Goal: Check status: Check status

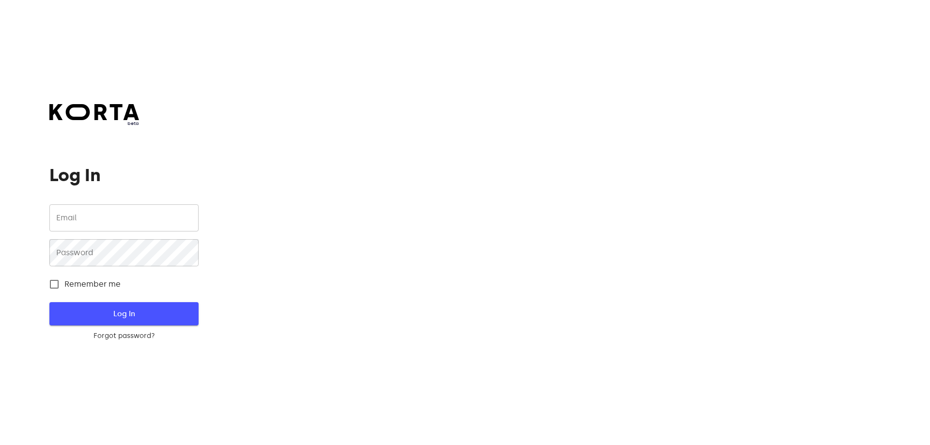
type input "[EMAIL_ADDRESS][DOMAIN_NAME]"
click at [102, 313] on span "Log In" at bounding box center [124, 313] width 118 height 13
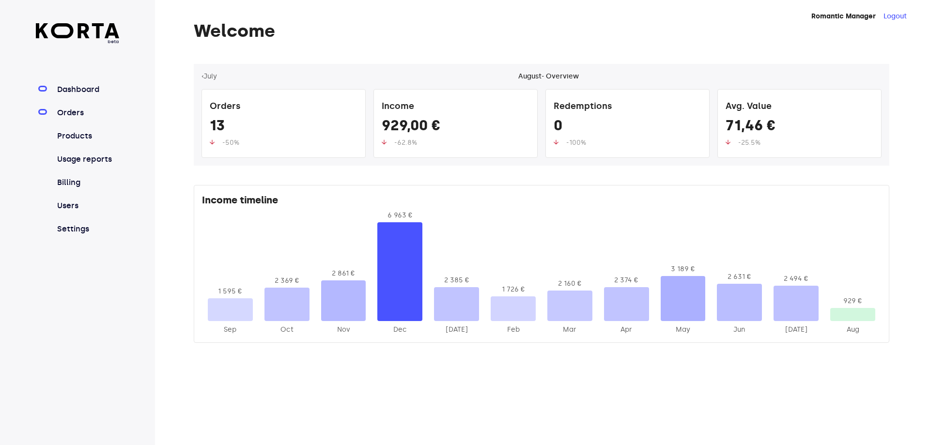
click at [67, 117] on link "Orders" at bounding box center [87, 113] width 64 height 12
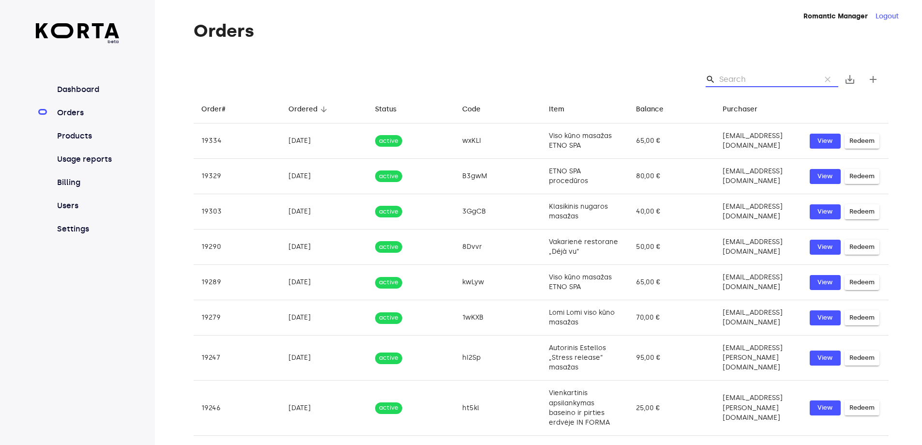
click at [748, 76] on input "Search" at bounding box center [766, 79] width 94 height 15
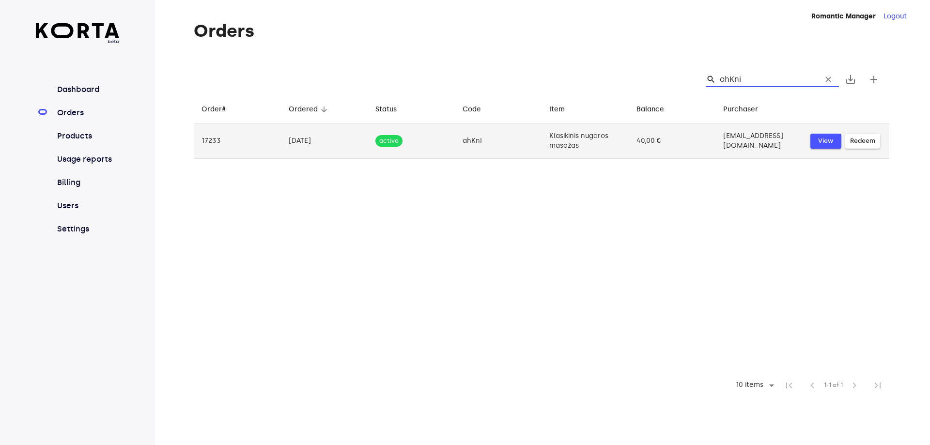
type input "ahKni"
click at [831, 143] on span "View" at bounding box center [825, 141] width 21 height 11
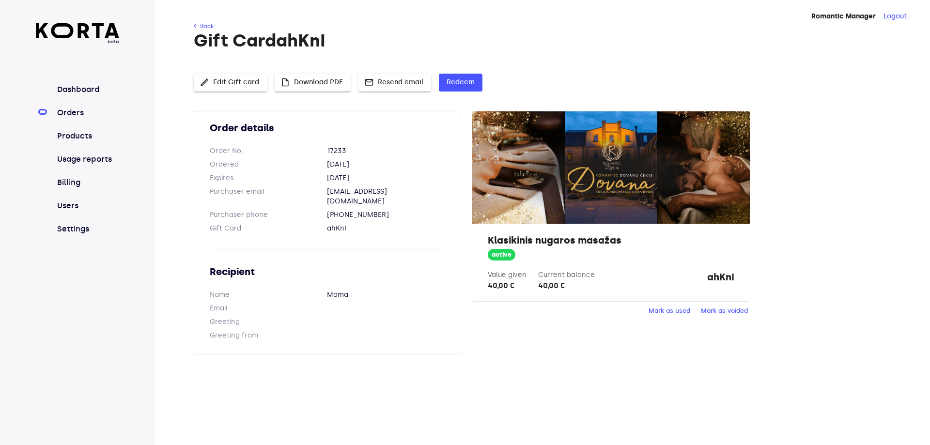
click at [679, 308] on span "Mark as used" at bounding box center [669, 311] width 42 height 11
